Goal: Browse casually: Explore the website without a specific task or goal

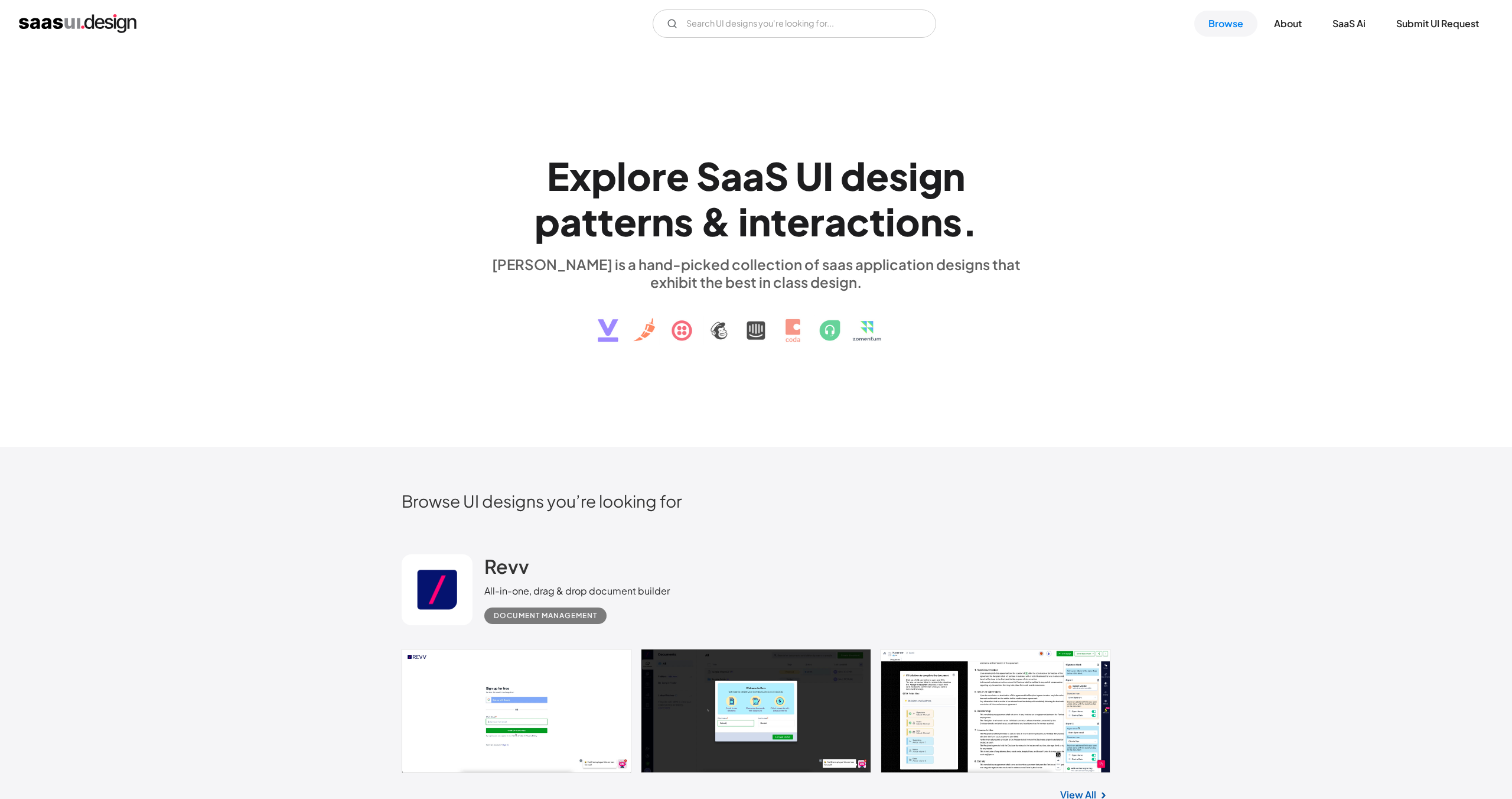
scroll to position [3940, 0]
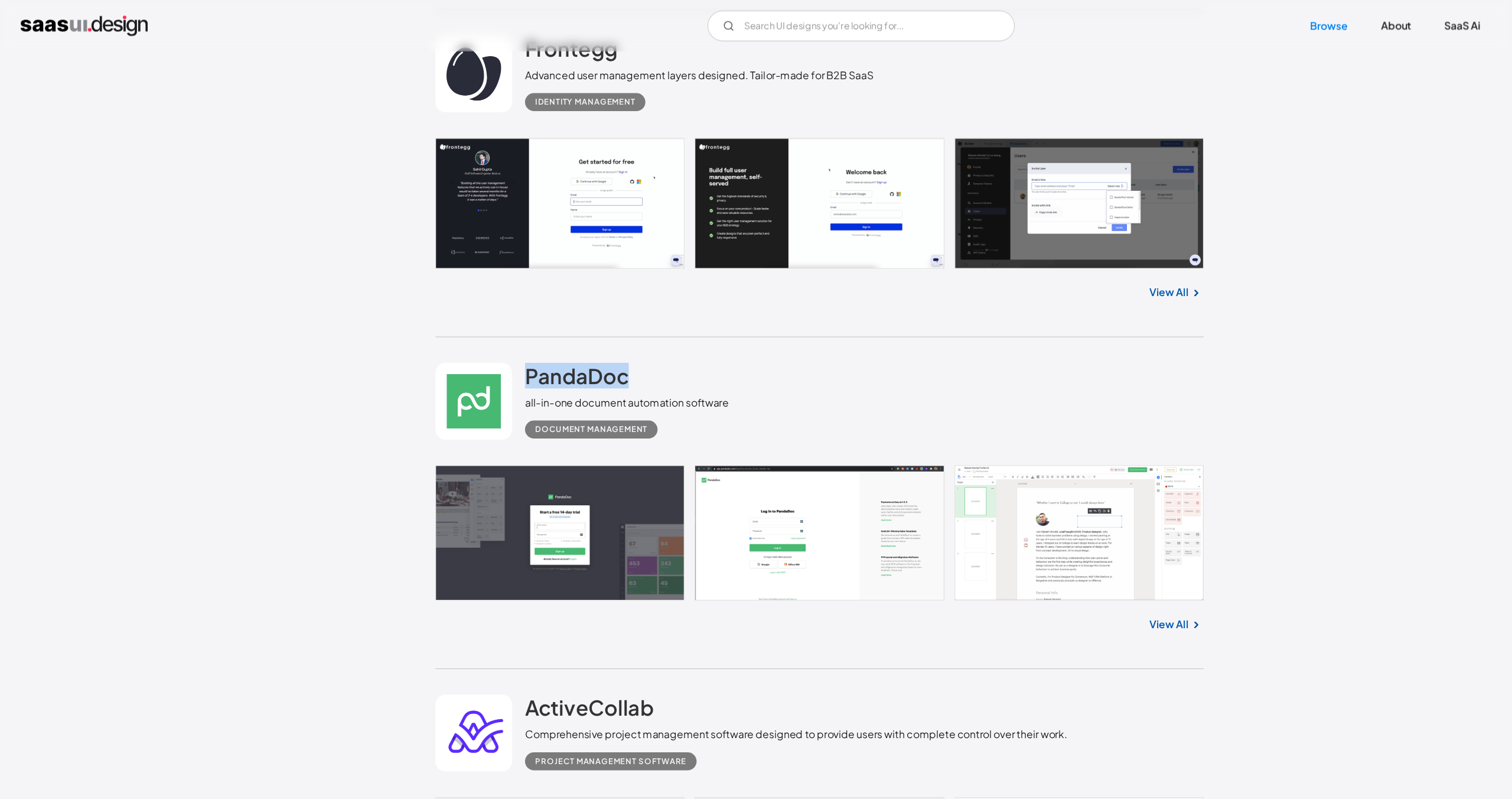
click at [721, 499] on link at bounding box center [756, 491] width 709 height 124
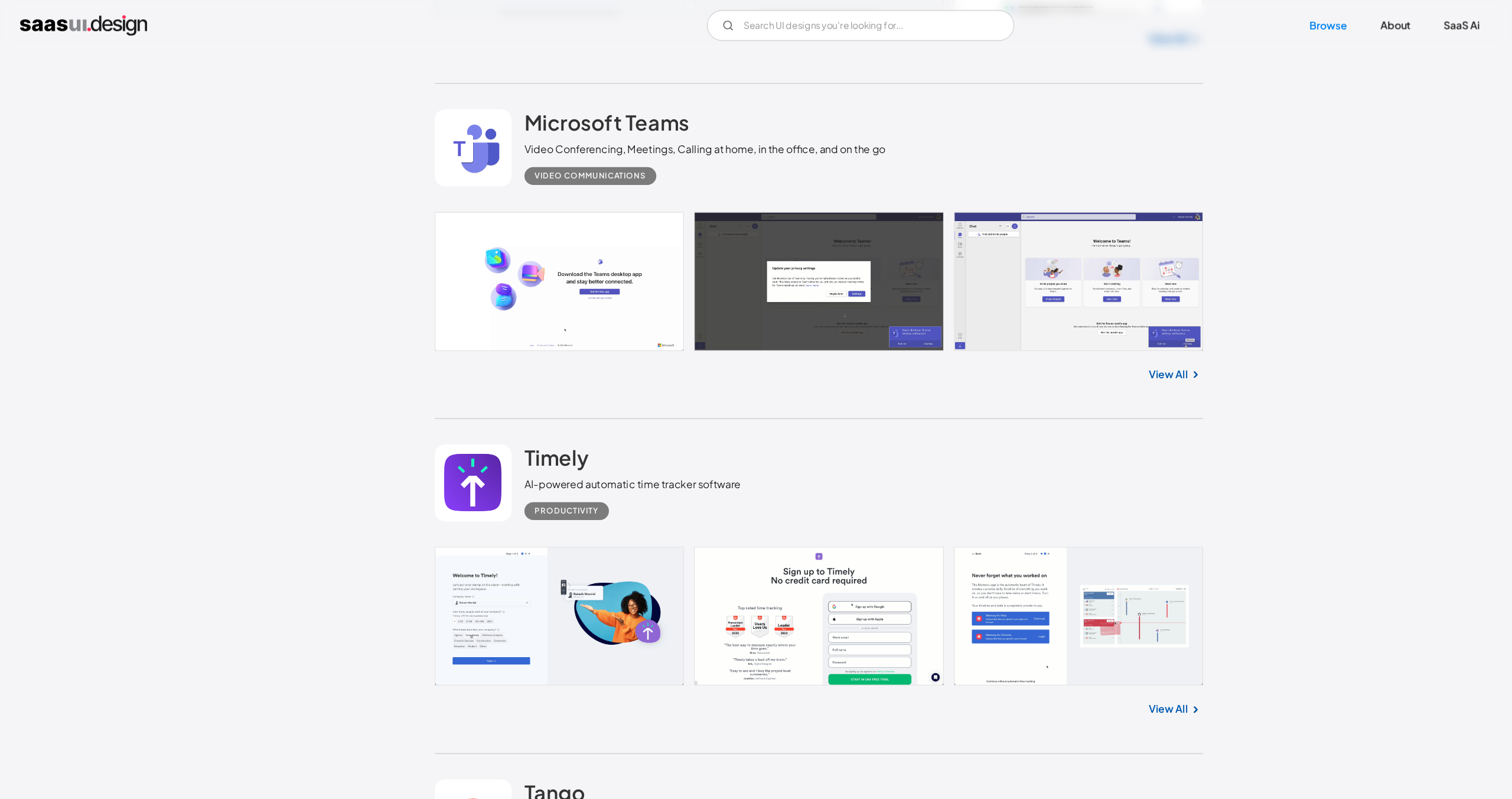
scroll to position [5654, 0]
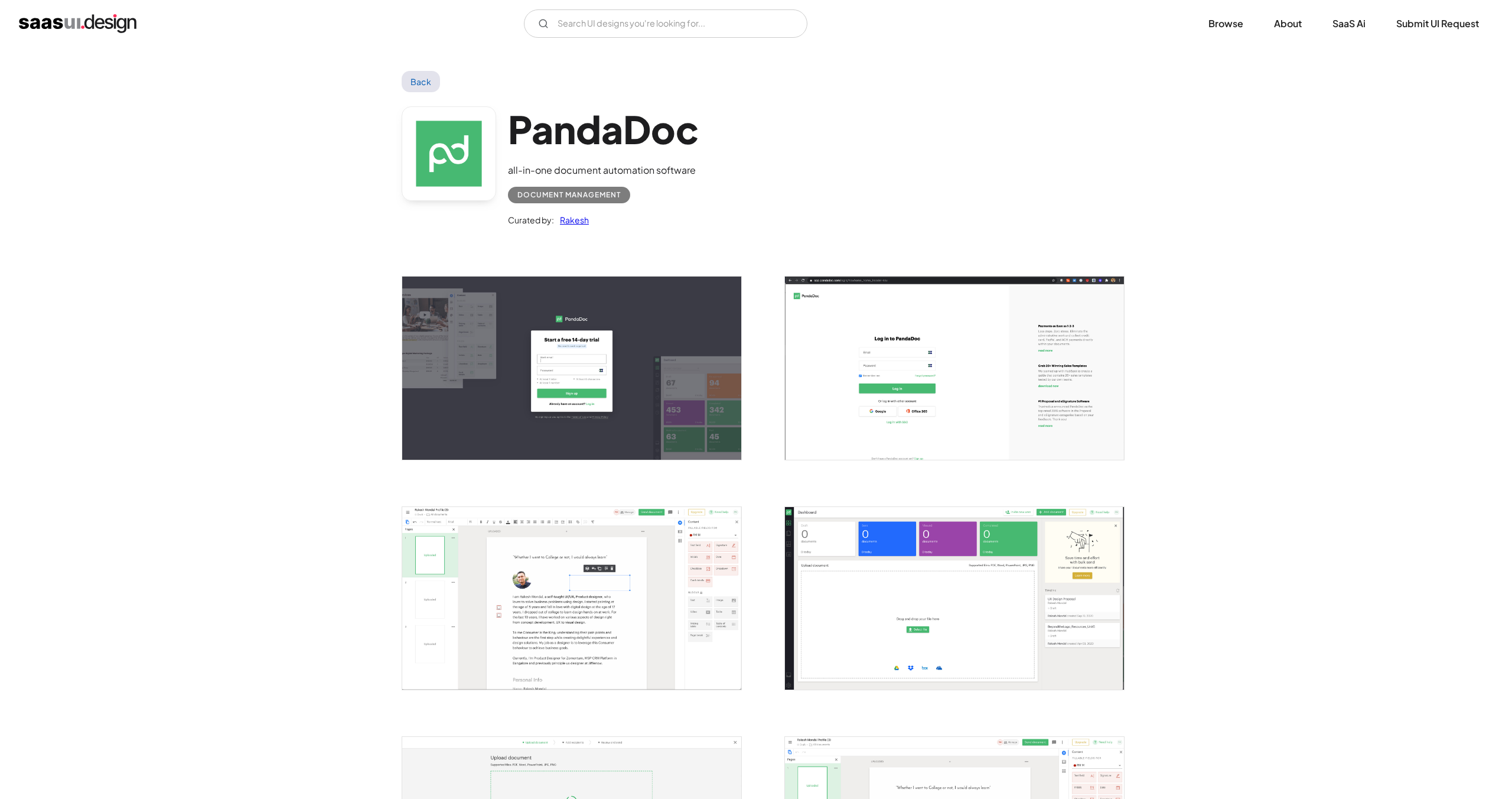
click at [888, 441] on img "open lightbox" at bounding box center [955, 367] width 339 height 182
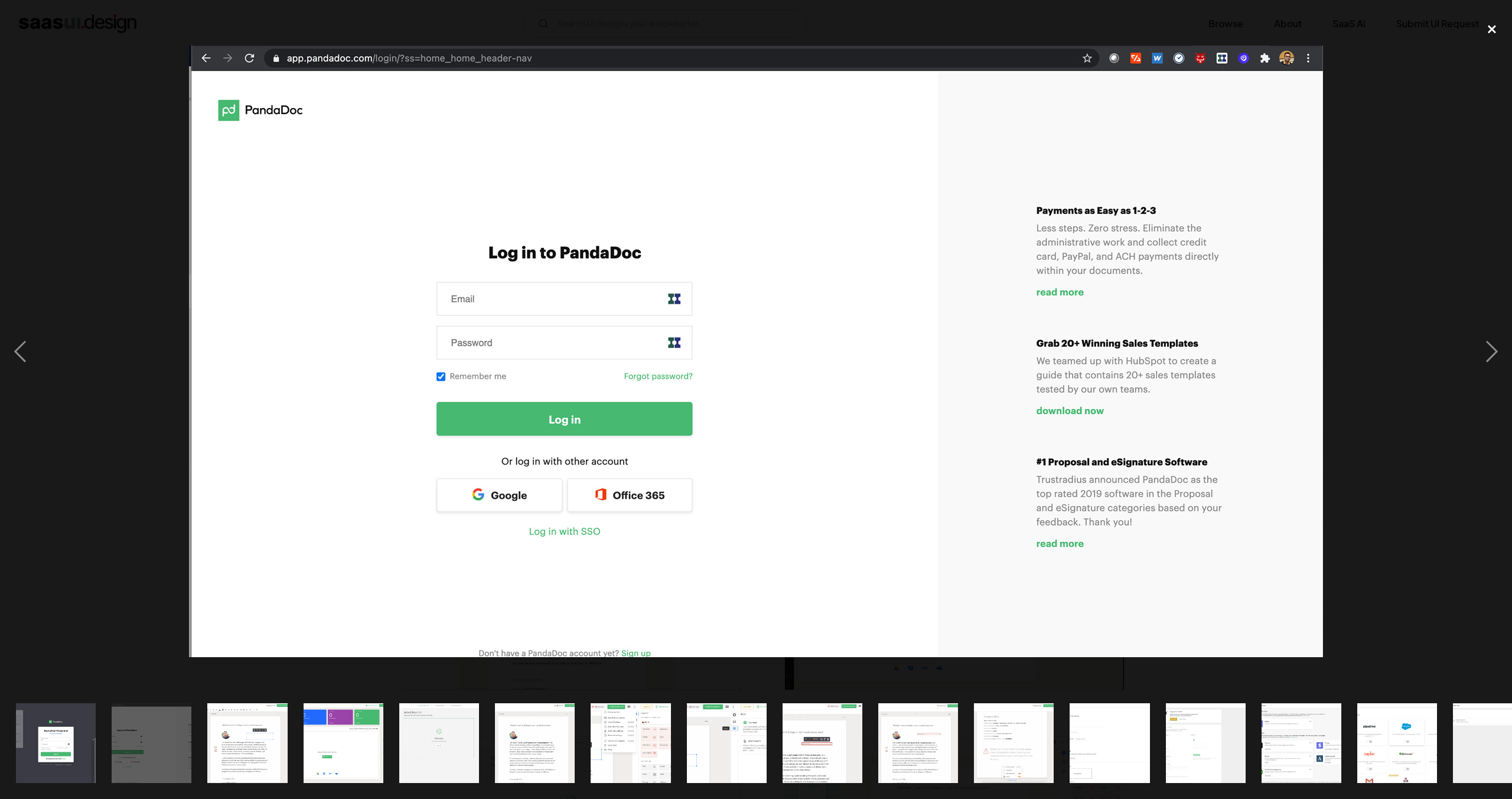
click at [1493, 27] on div "close lightbox" at bounding box center [1492, 29] width 41 height 26
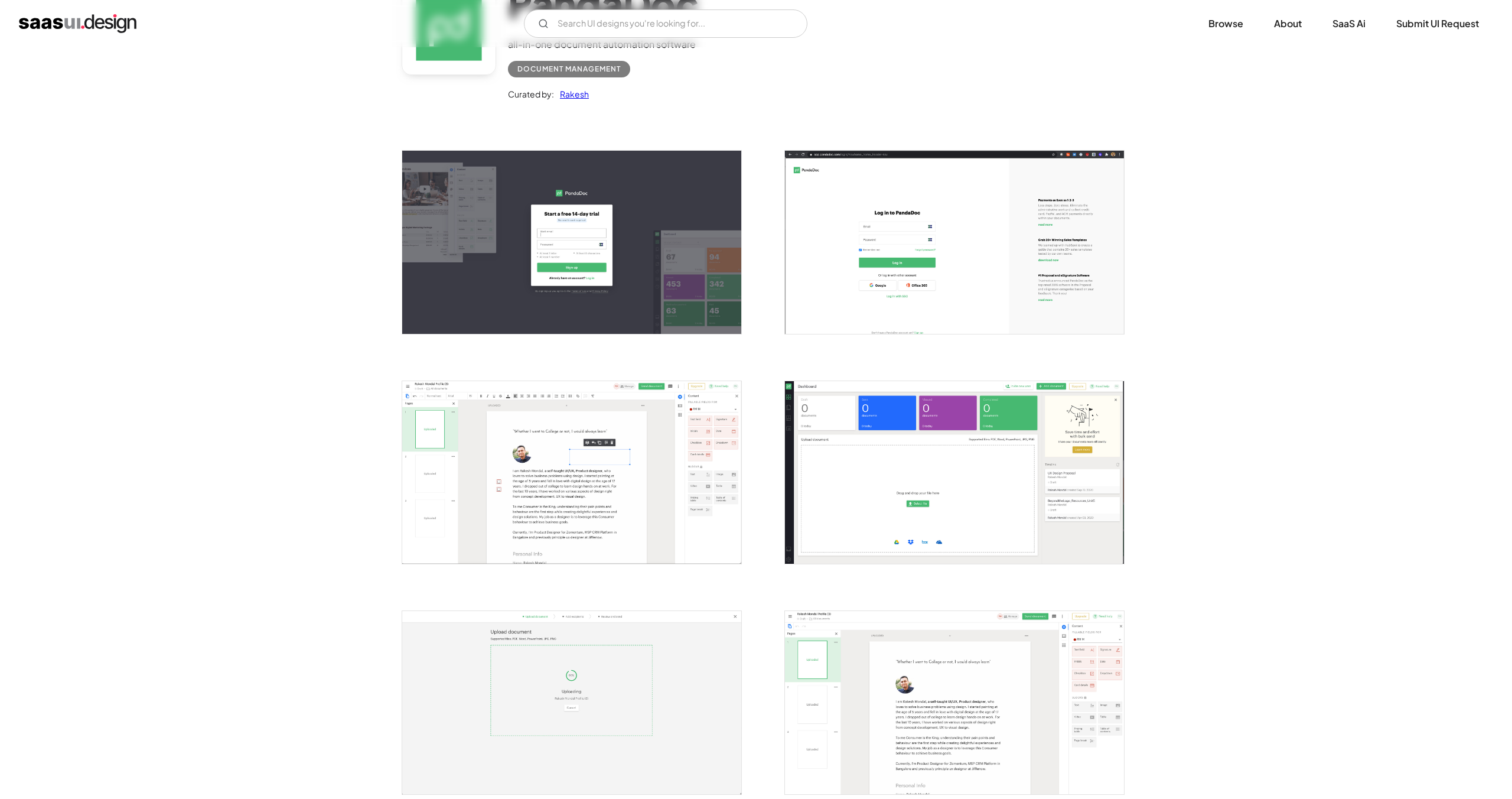
scroll to position [213, 0]
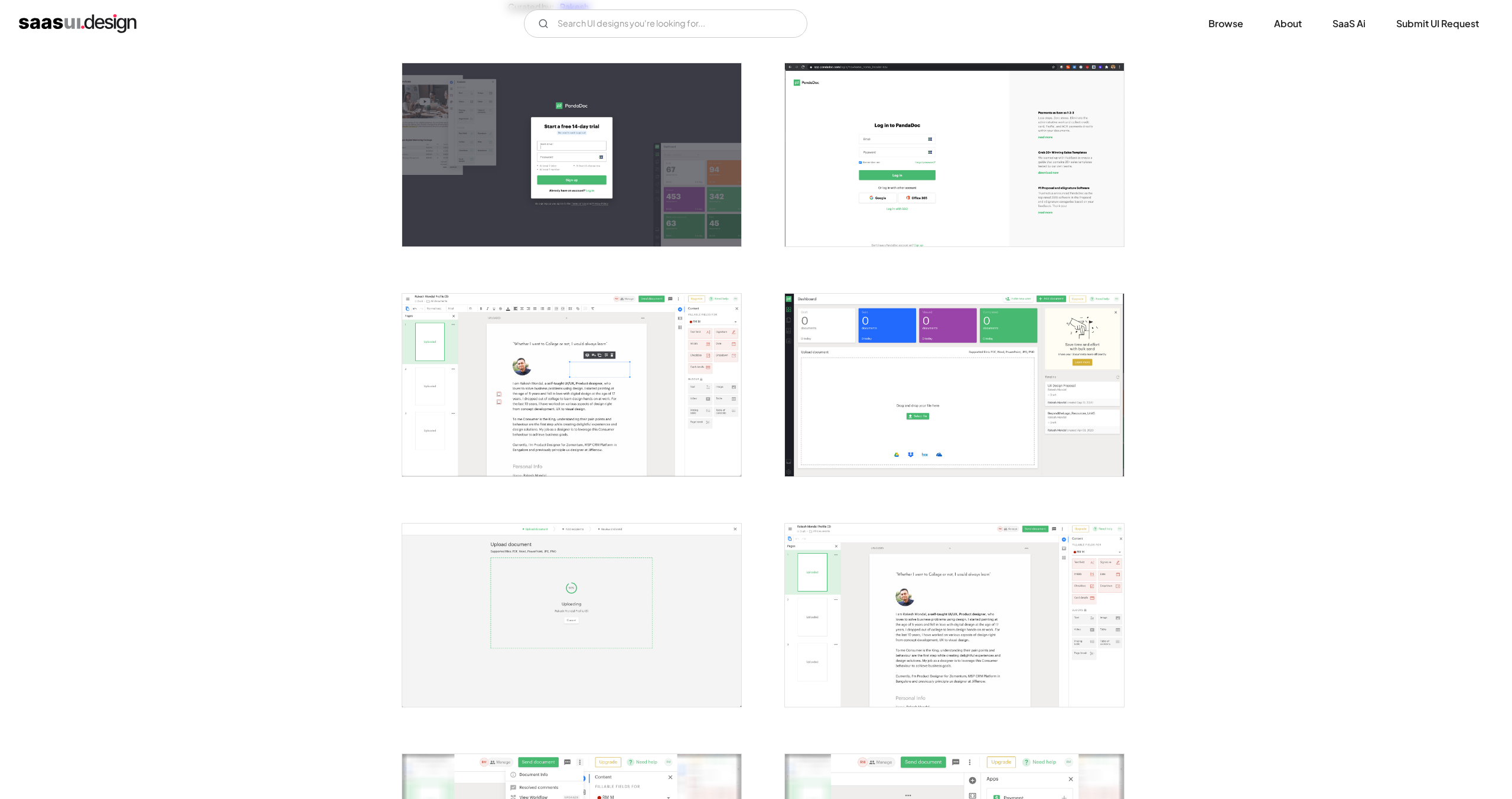
click at [916, 381] on img "open lightbox" at bounding box center [955, 384] width 339 height 182
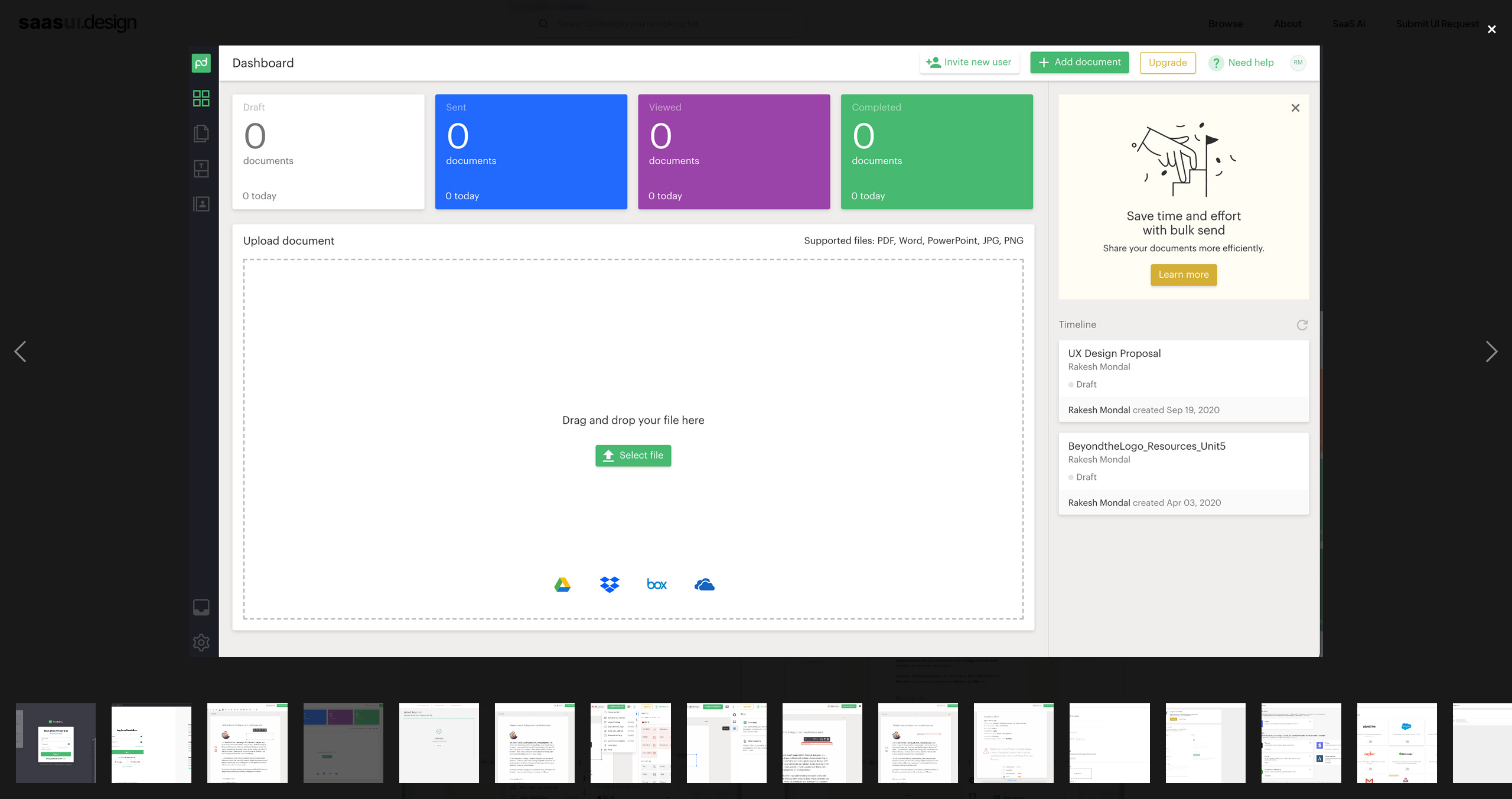
click at [1493, 31] on div "close lightbox" at bounding box center [1492, 29] width 41 height 26
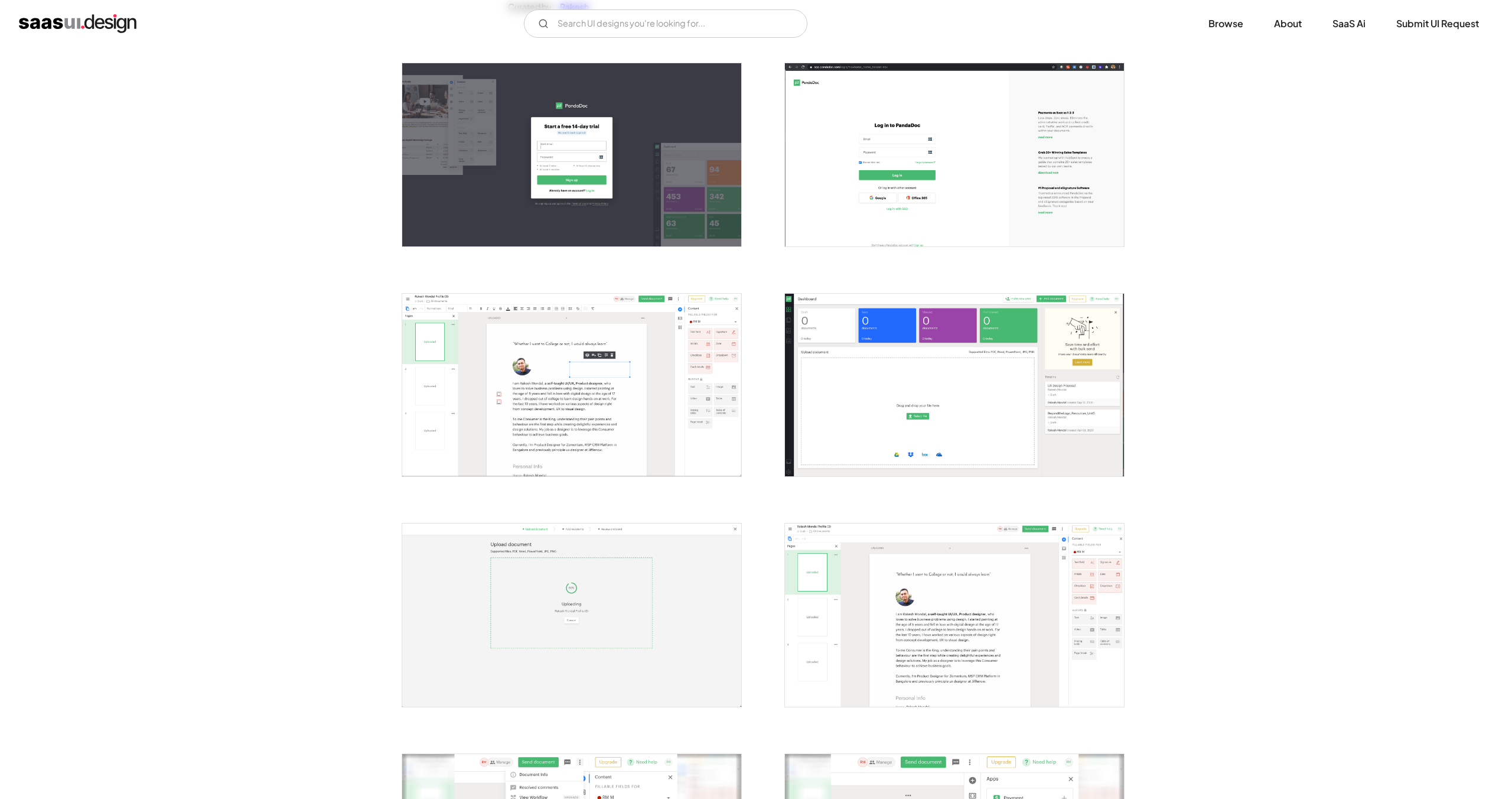
click at [566, 384] on img "open lightbox" at bounding box center [572, 384] width 339 height 182
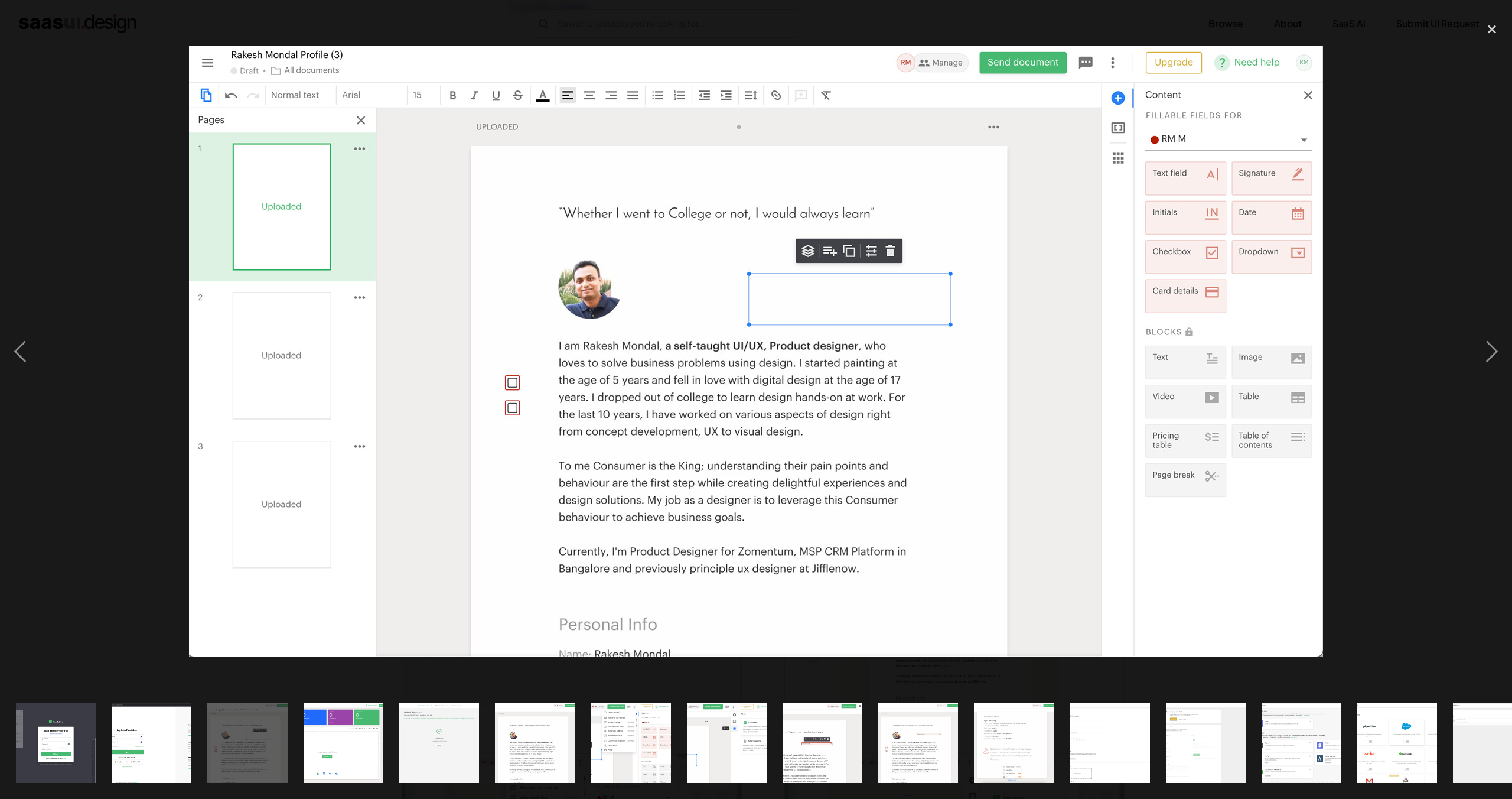
click at [684, 359] on img at bounding box center [756, 351] width 1134 height 611
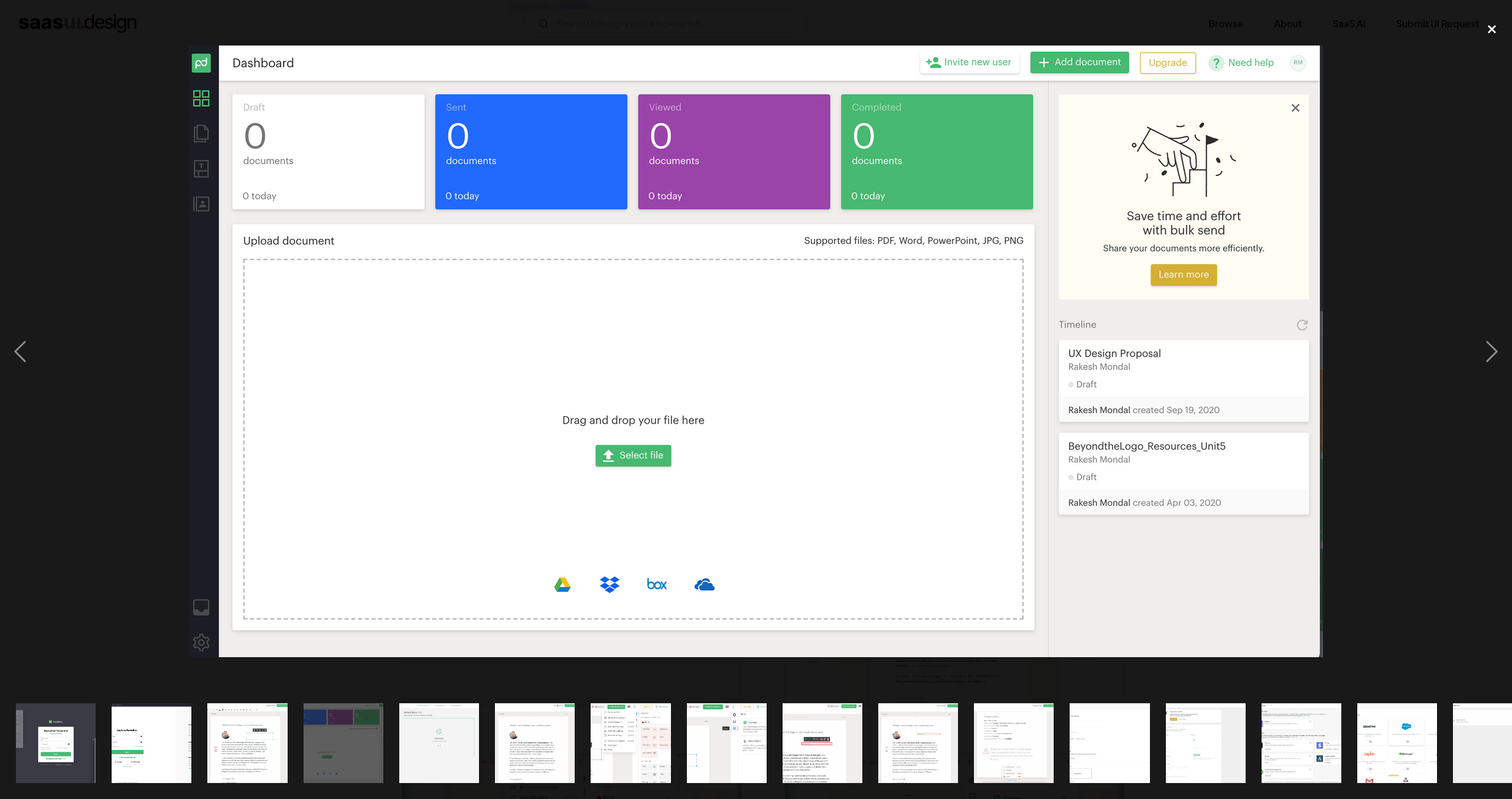
click at [1489, 25] on div "close lightbox" at bounding box center [1492, 29] width 41 height 26
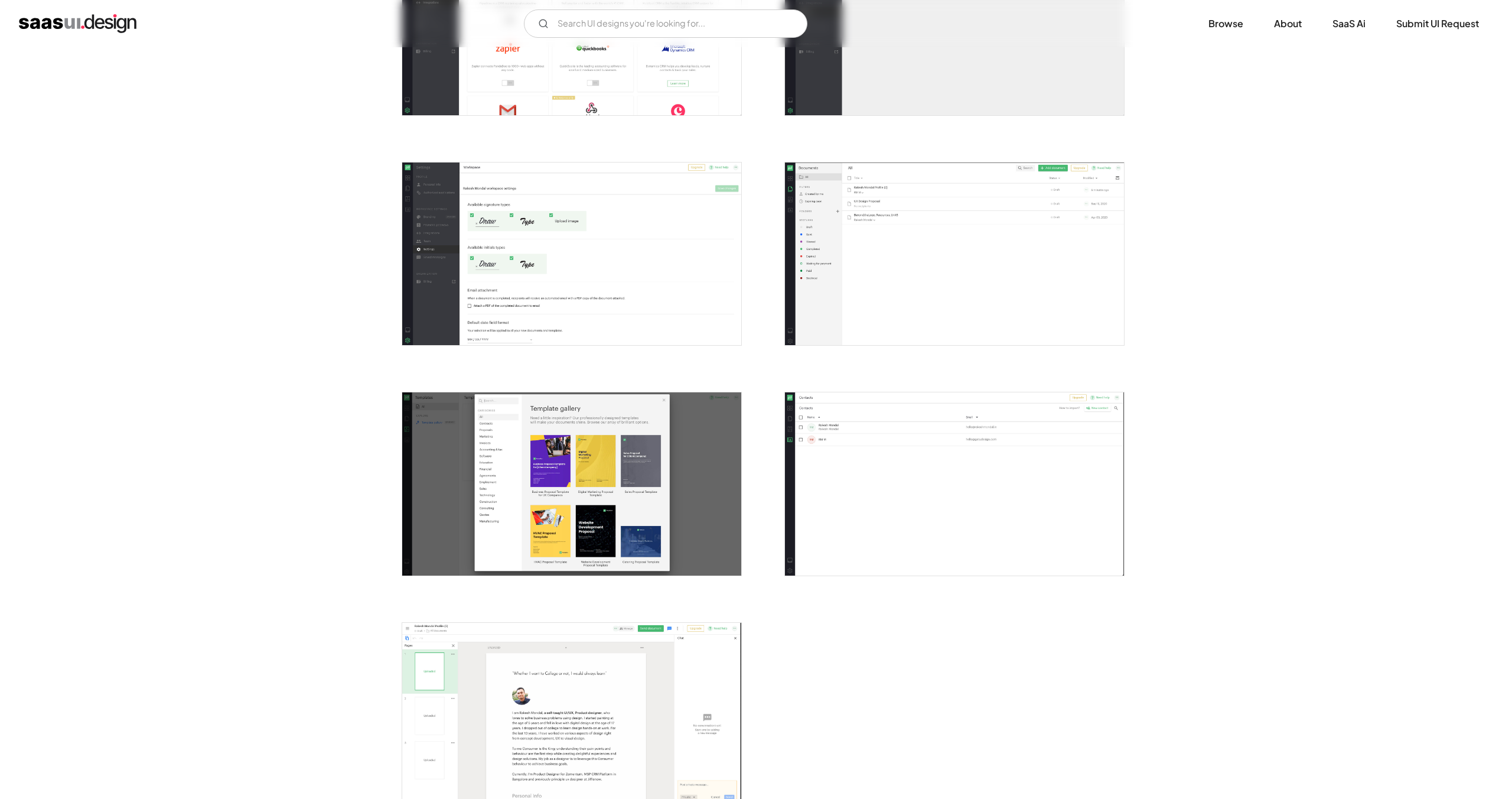
scroll to position [1747, 0]
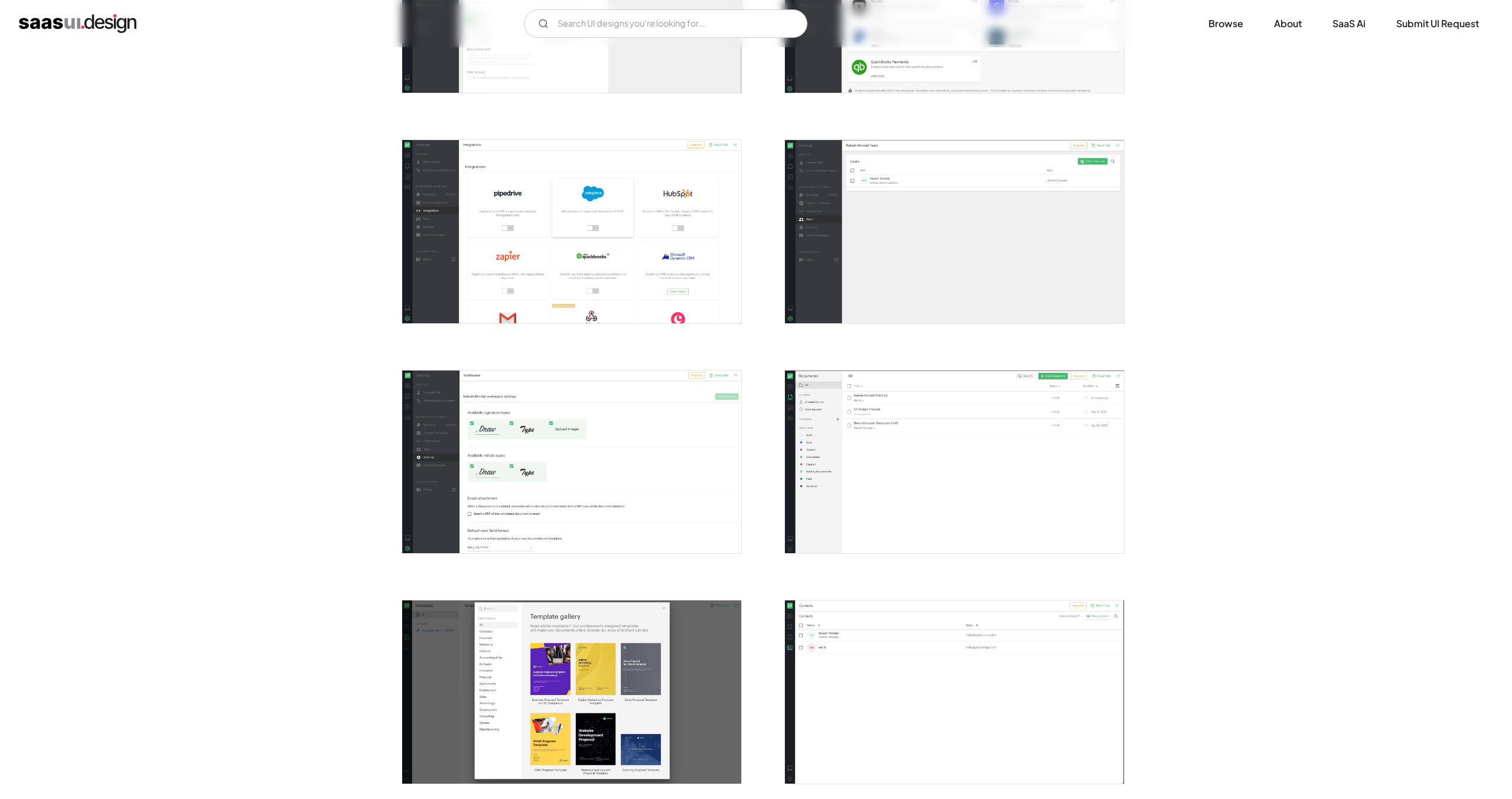
click at [597, 698] on img "open lightbox" at bounding box center [572, 691] width 339 height 182
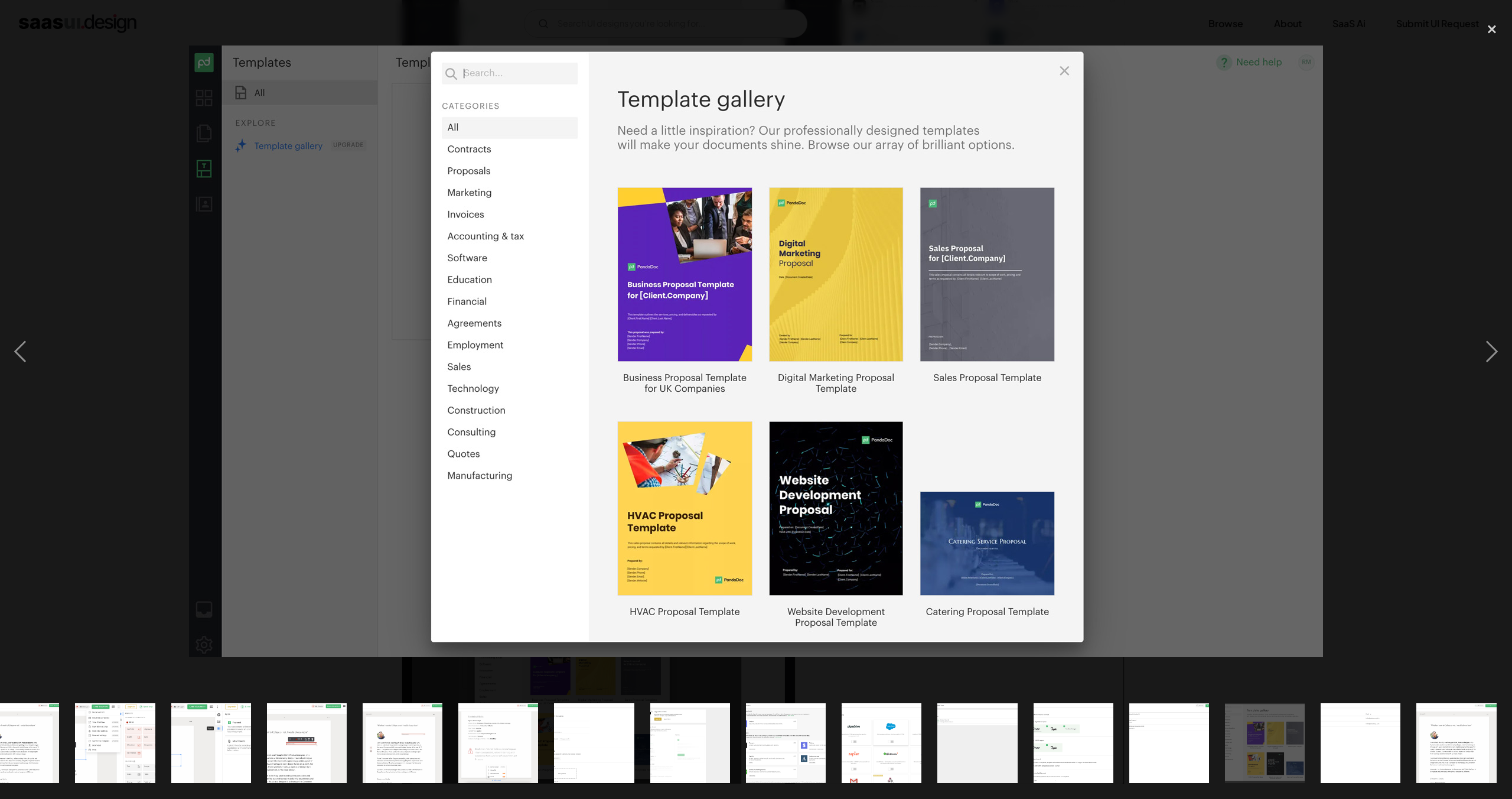
scroll to position [0, 516]
click at [1485, 31] on div "close lightbox" at bounding box center [1492, 29] width 41 height 26
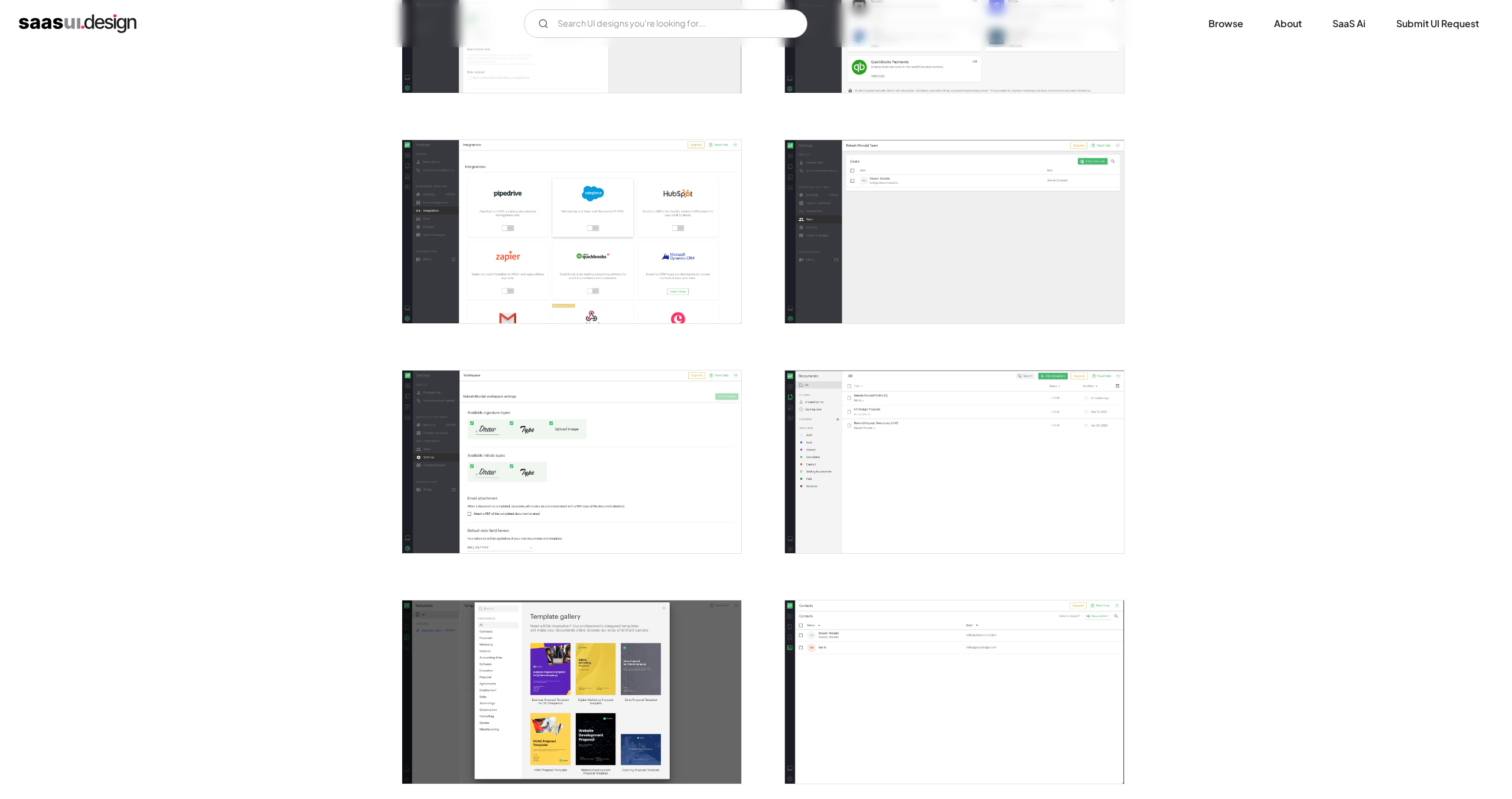
scroll to position [0, 0]
click at [883, 431] on img "open lightbox" at bounding box center [955, 461] width 339 height 182
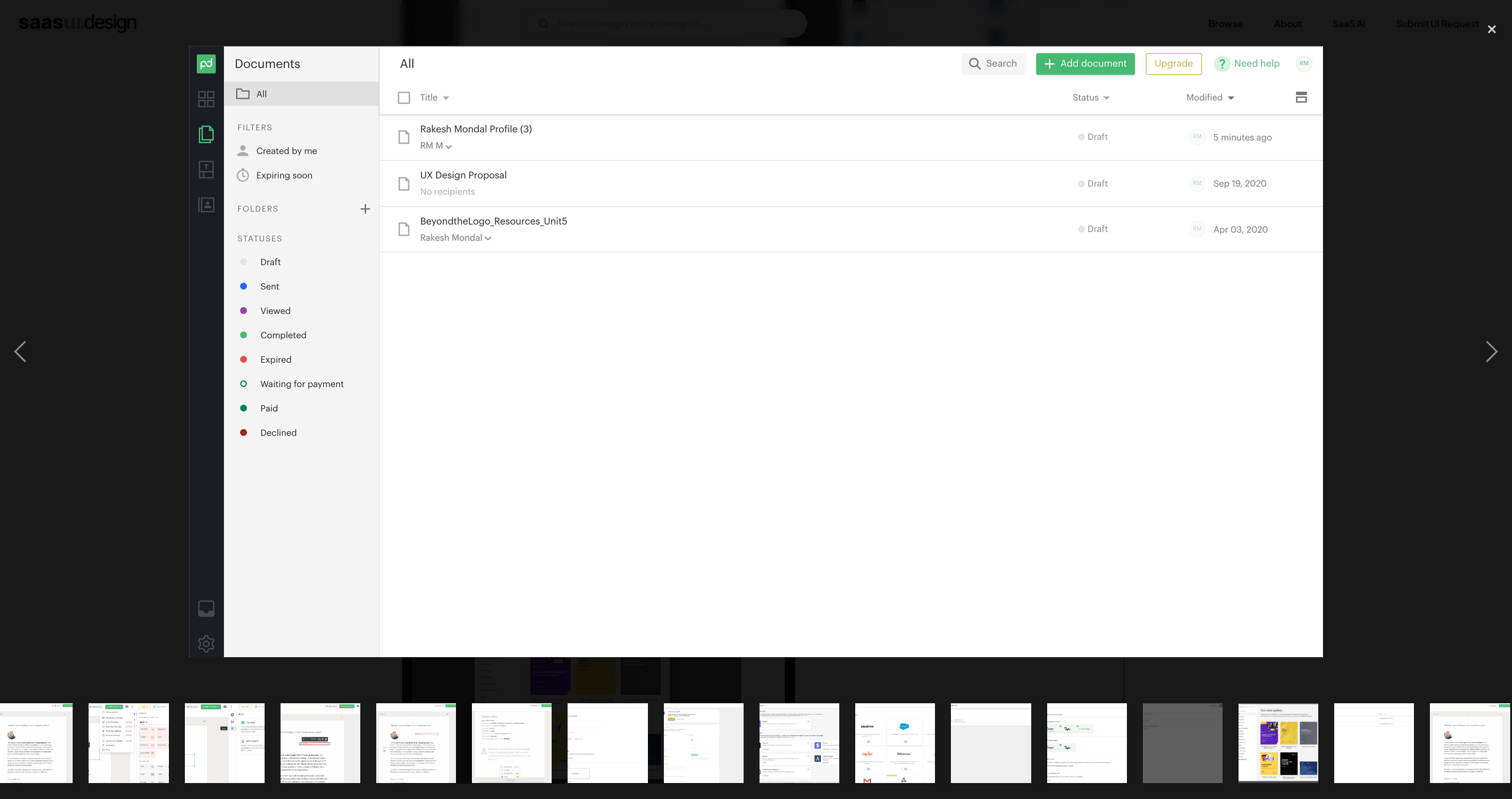
scroll to position [0, 516]
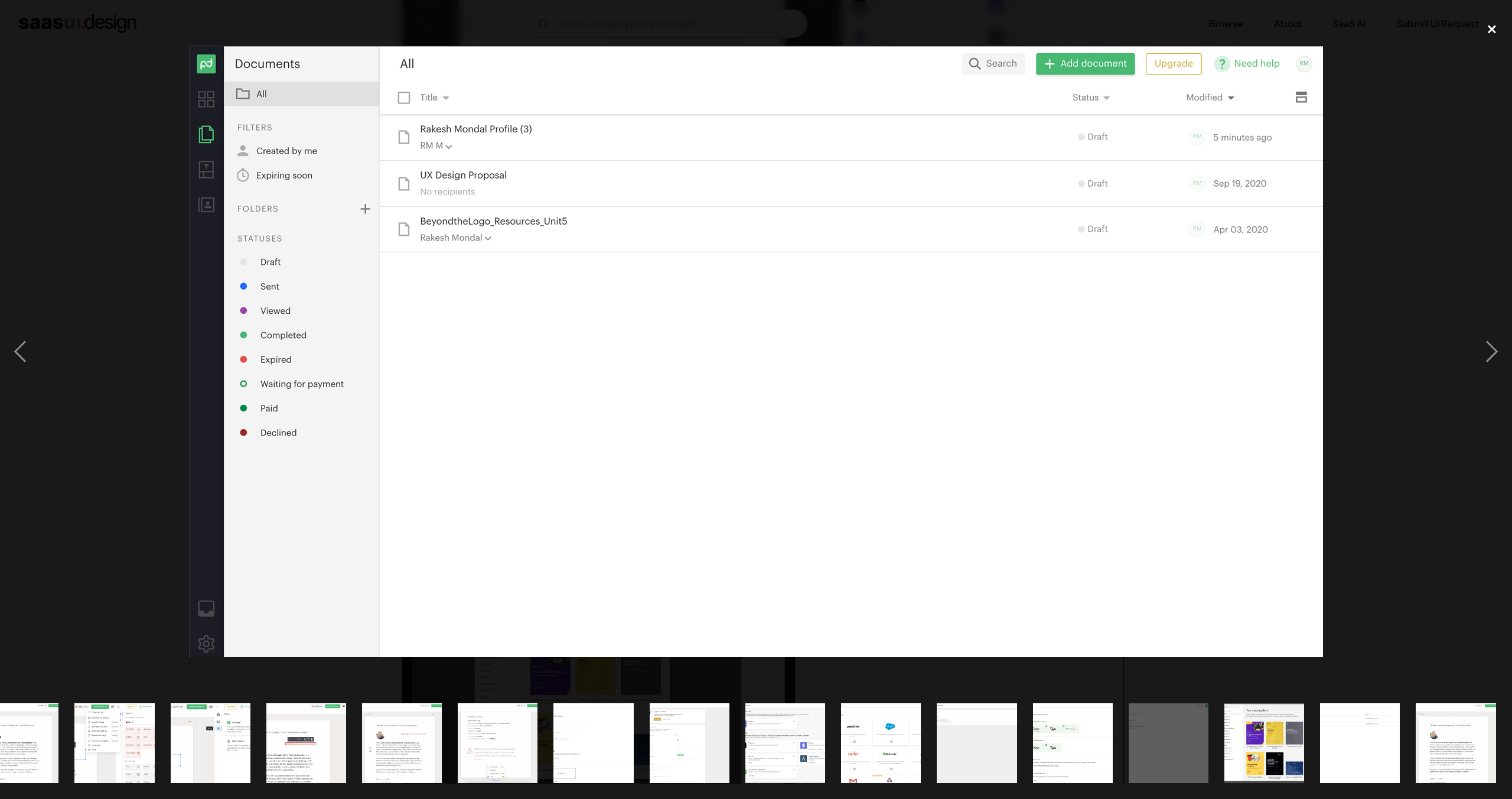
click at [1492, 36] on div "close lightbox" at bounding box center [1492, 29] width 41 height 26
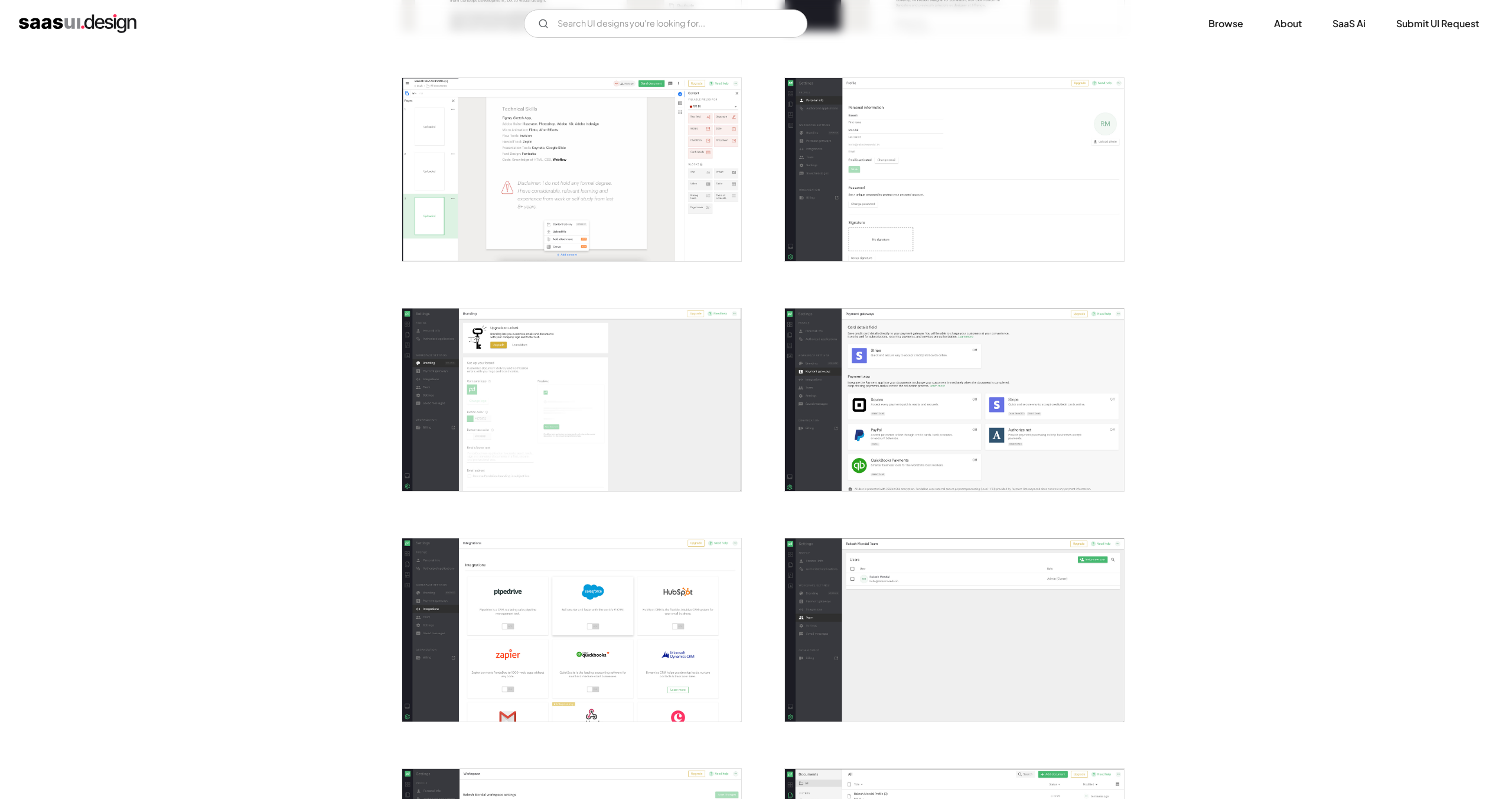
scroll to position [1175, 0]
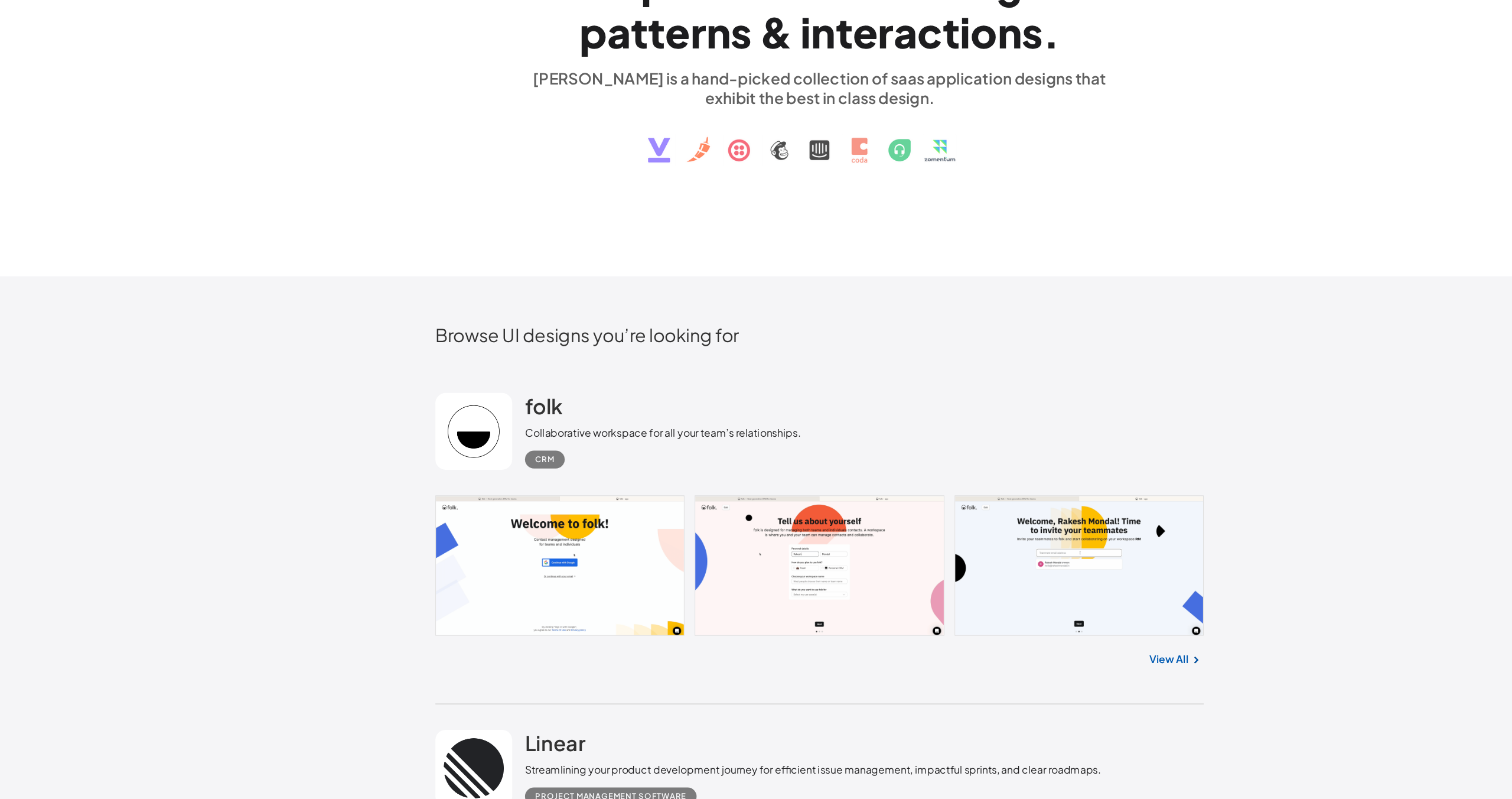
scroll to position [288, 0]
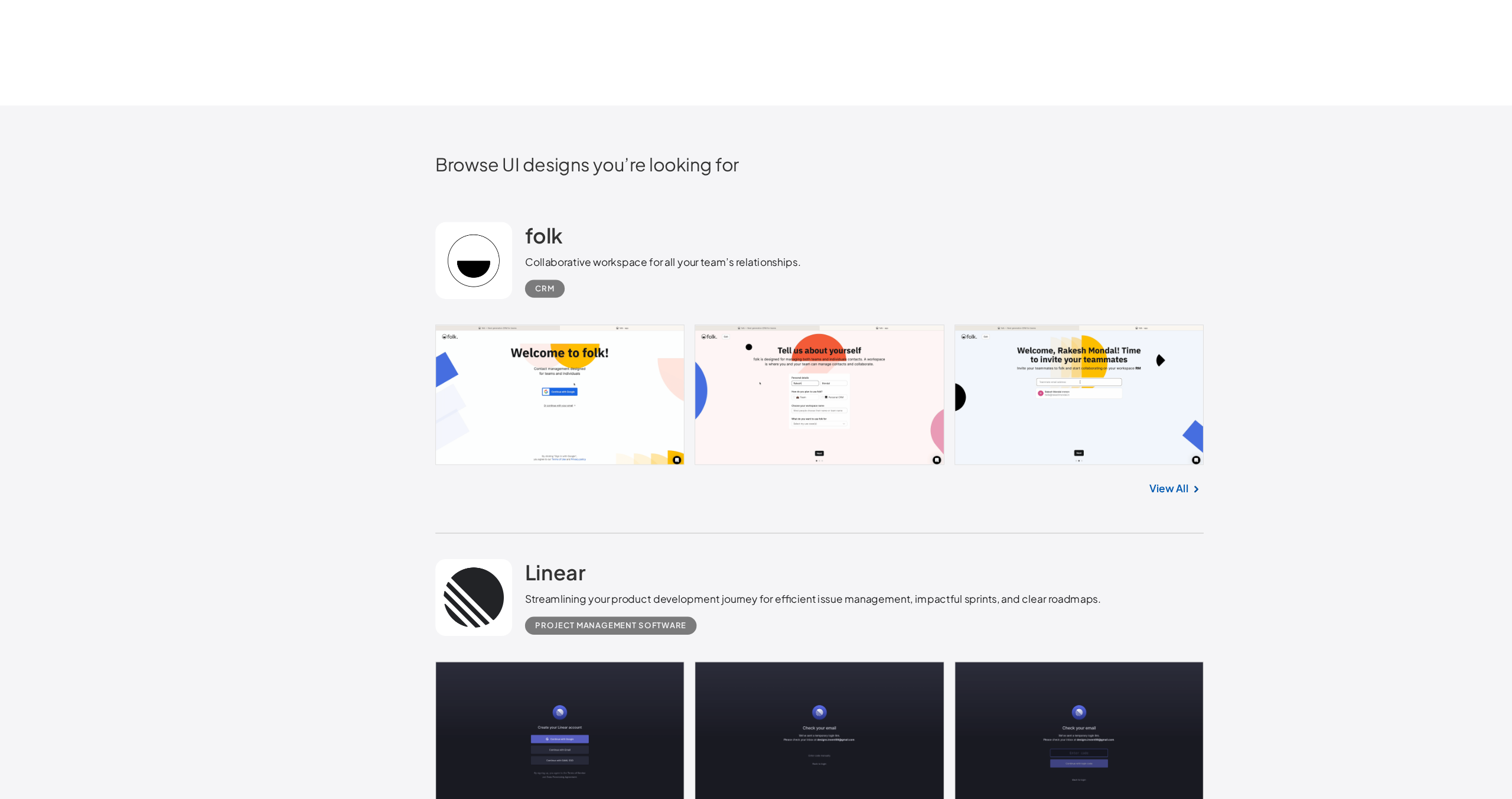
click at [520, 364] on link at bounding box center [756, 426] width 709 height 130
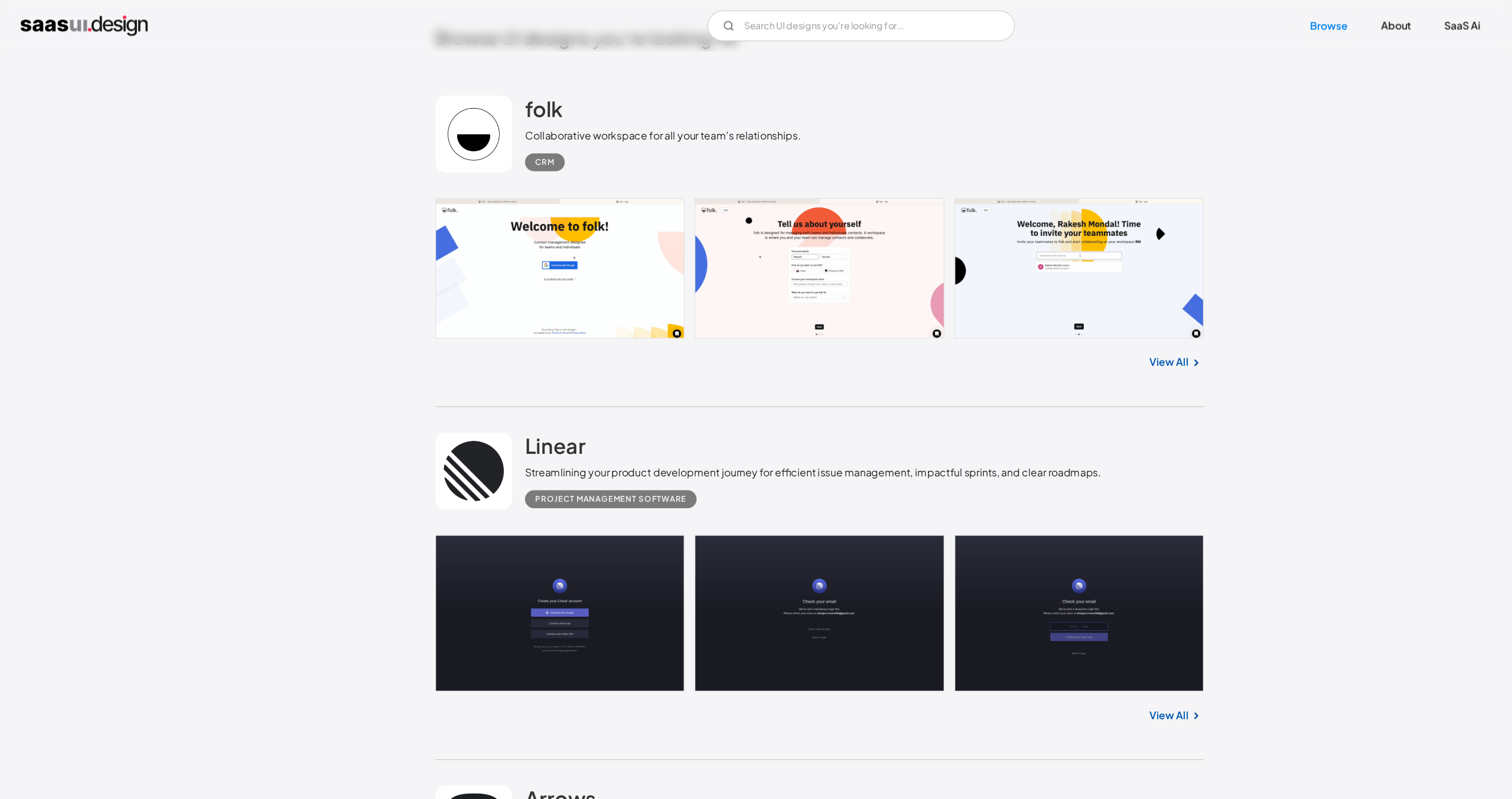
scroll to position [325, 0]
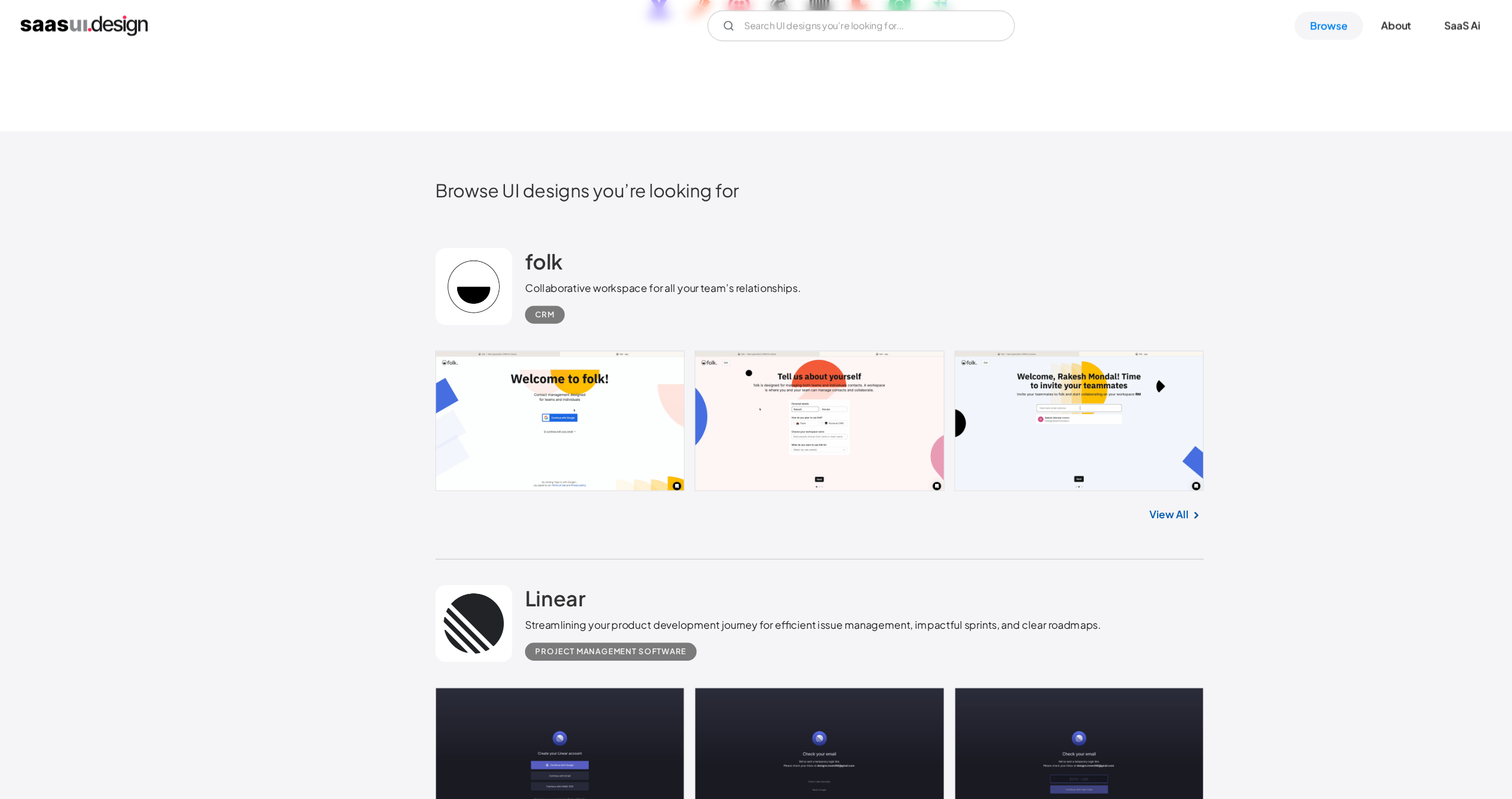
click at [558, 364] on link at bounding box center [756, 388] width 709 height 130
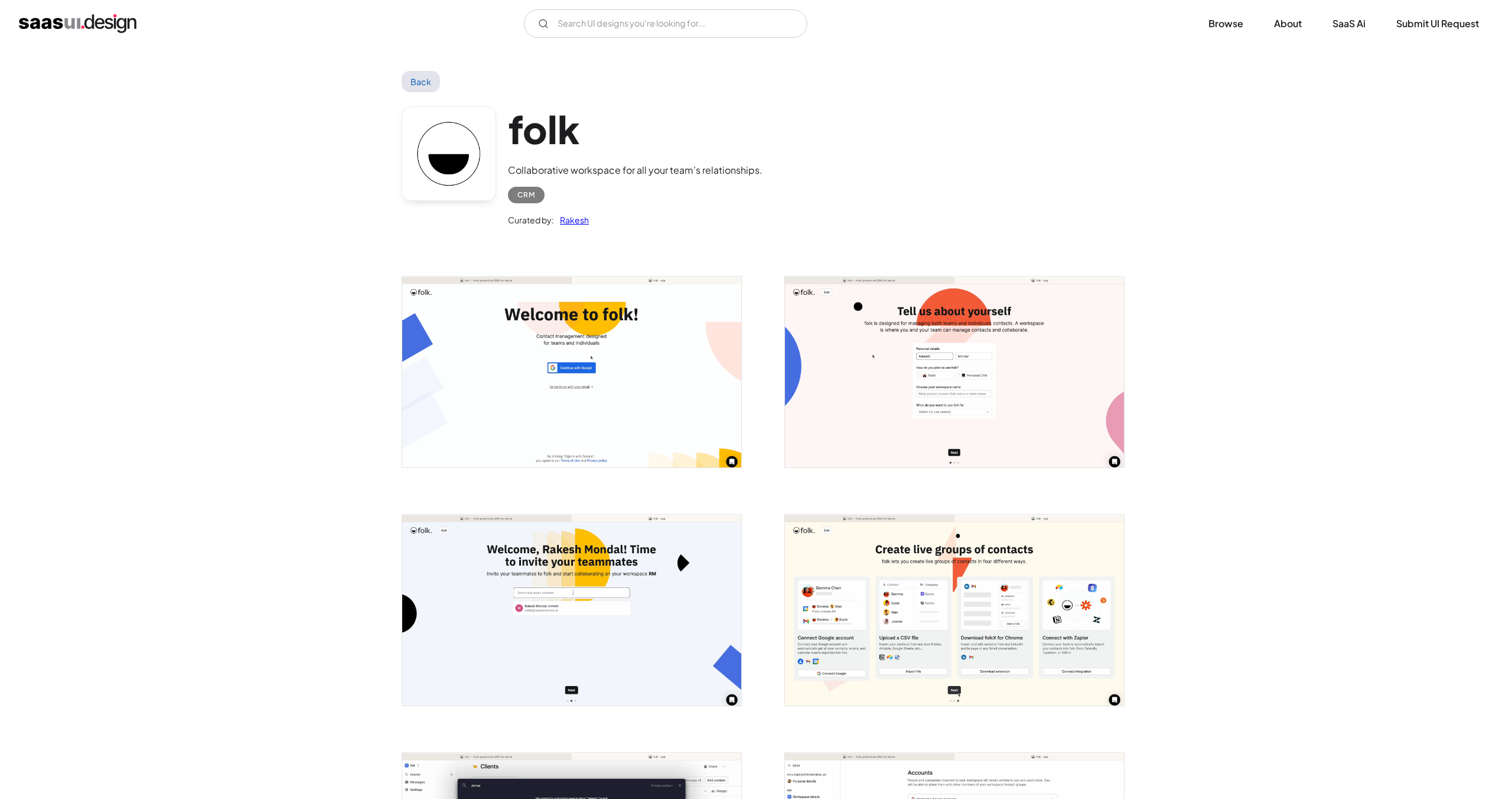
click at [737, 206] on div "Curated by: [PERSON_NAME]" at bounding box center [635, 215] width 255 height 24
click at [438, 82] on link "Back" at bounding box center [420, 82] width 38 height 21
